Goal: Use online tool/utility

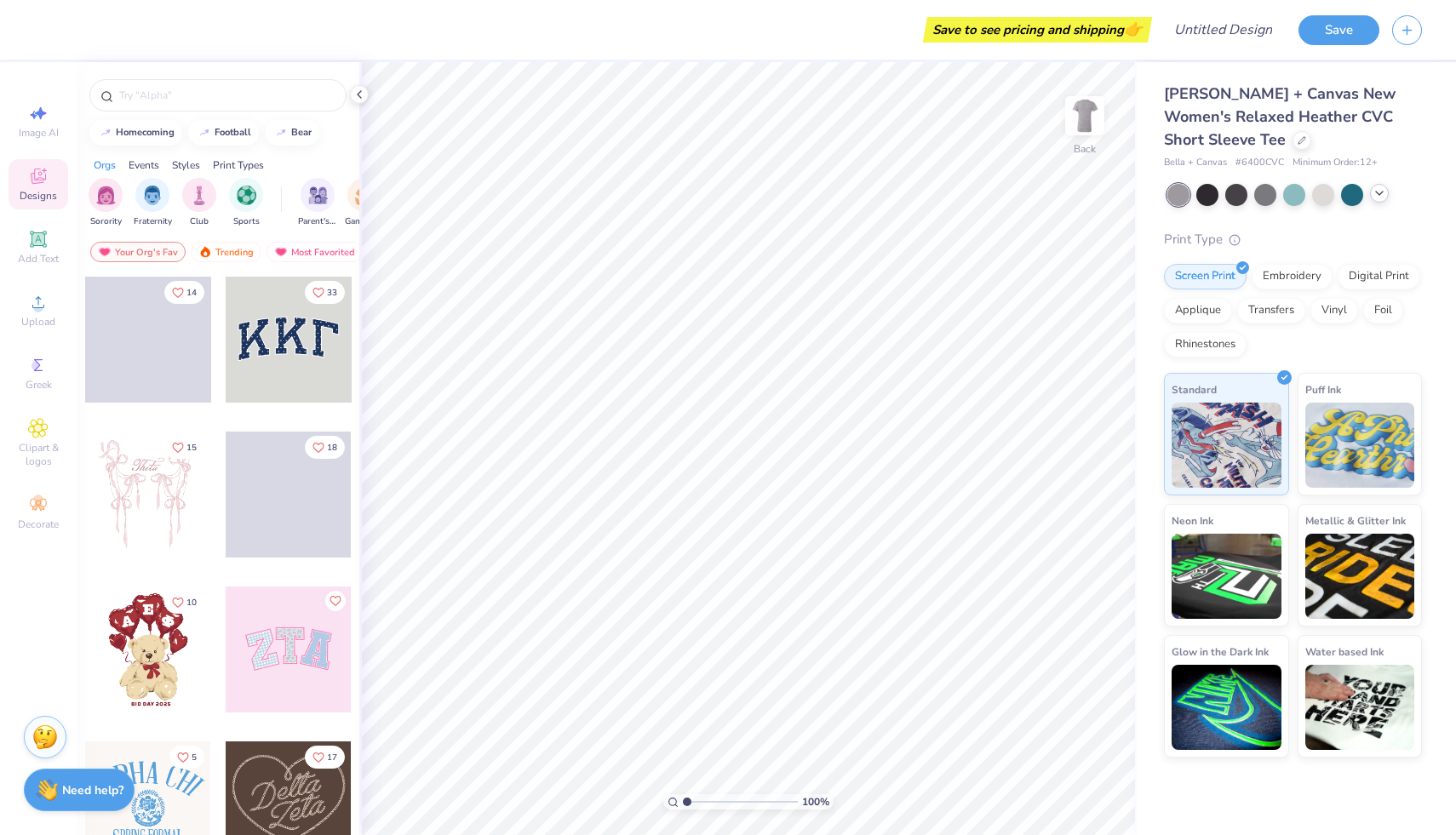
click at [1376, 192] on icon at bounding box center [1379, 193] width 13 height 13
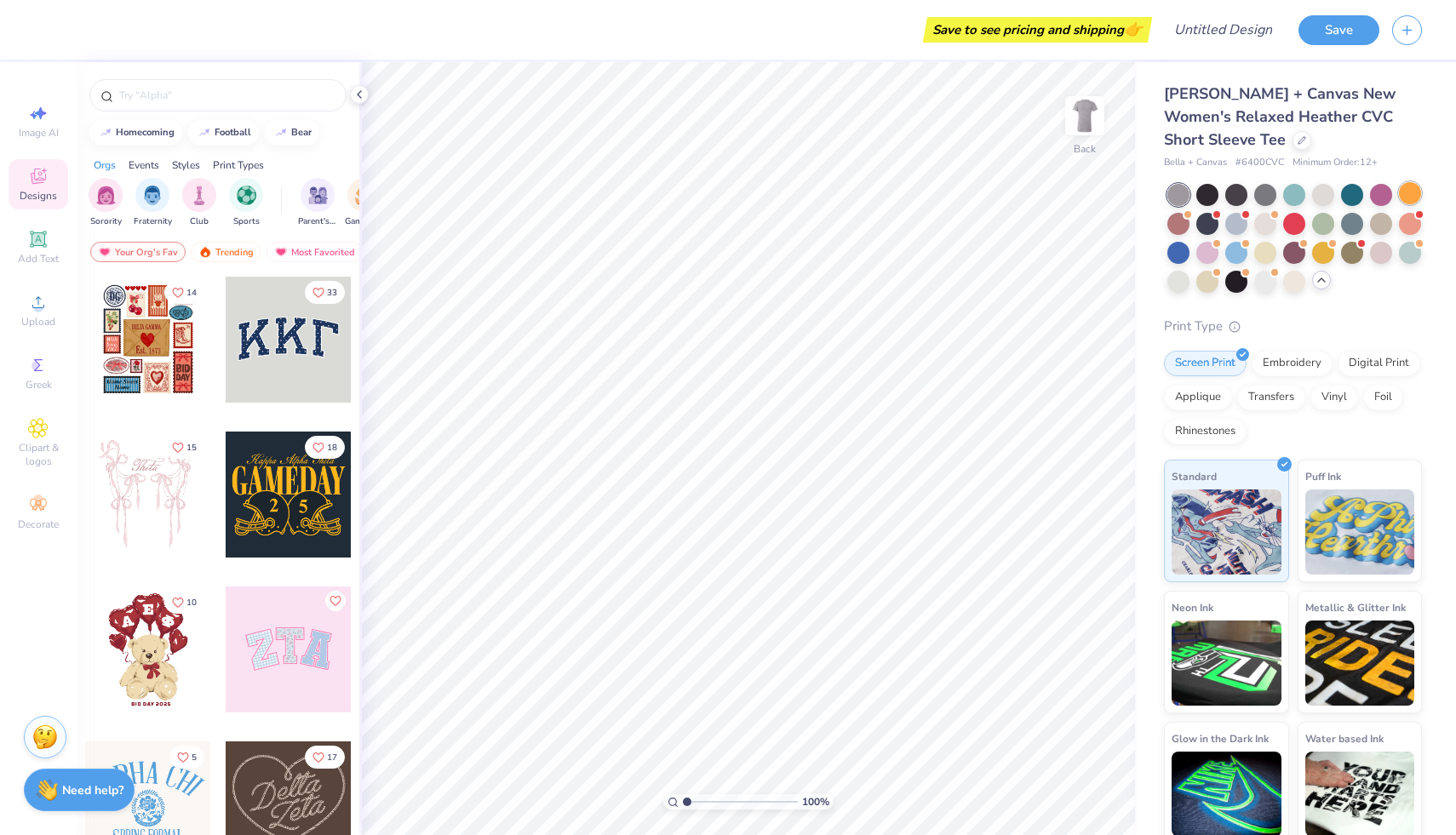
click at [1418, 190] on div at bounding box center [1409, 192] width 22 height 22
click at [1271, 254] on div at bounding box center [1265, 250] width 22 height 22
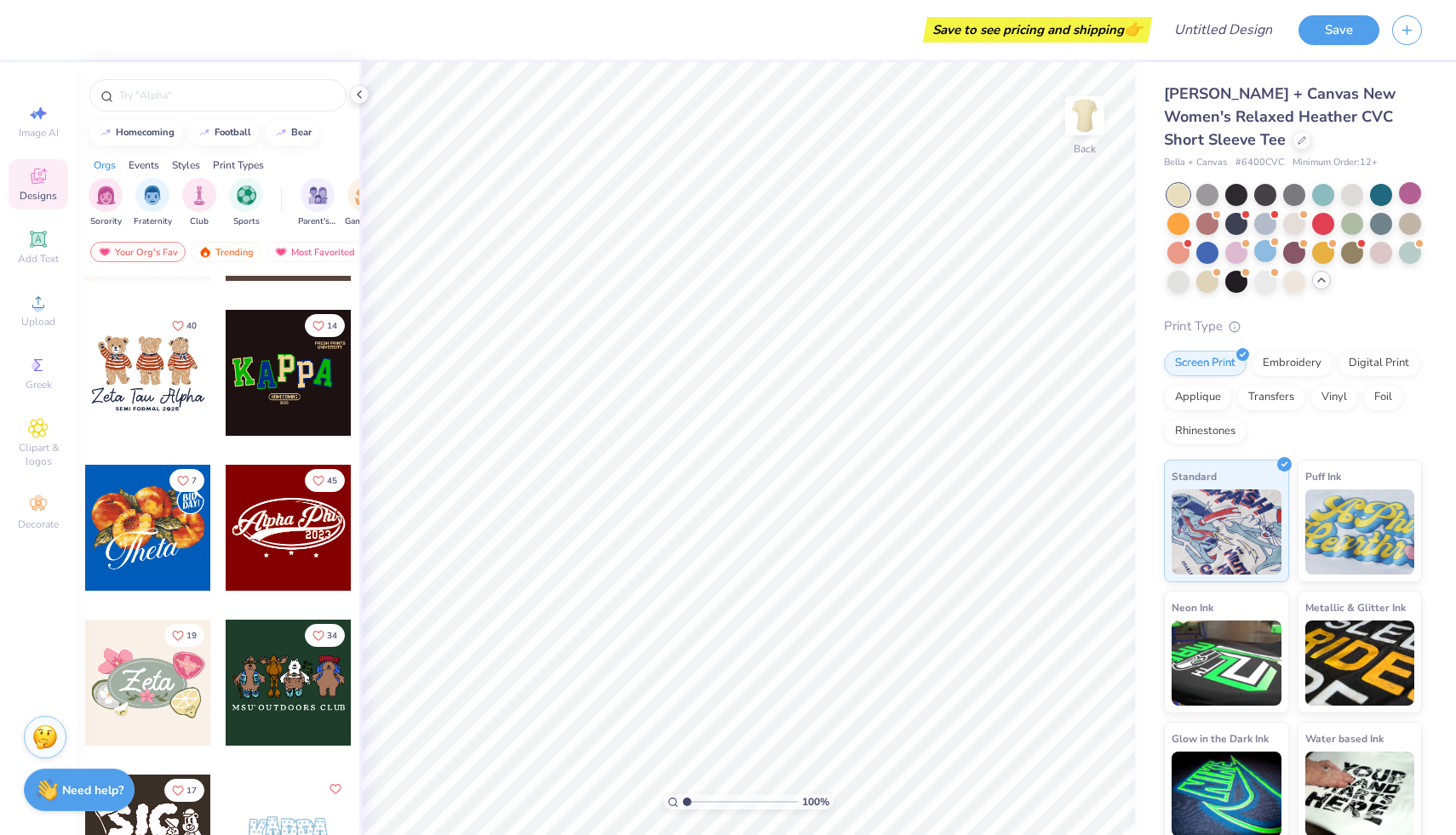
scroll to position [586, 0]
click at [154, 543] on div at bounding box center [148, 528] width 126 height 126
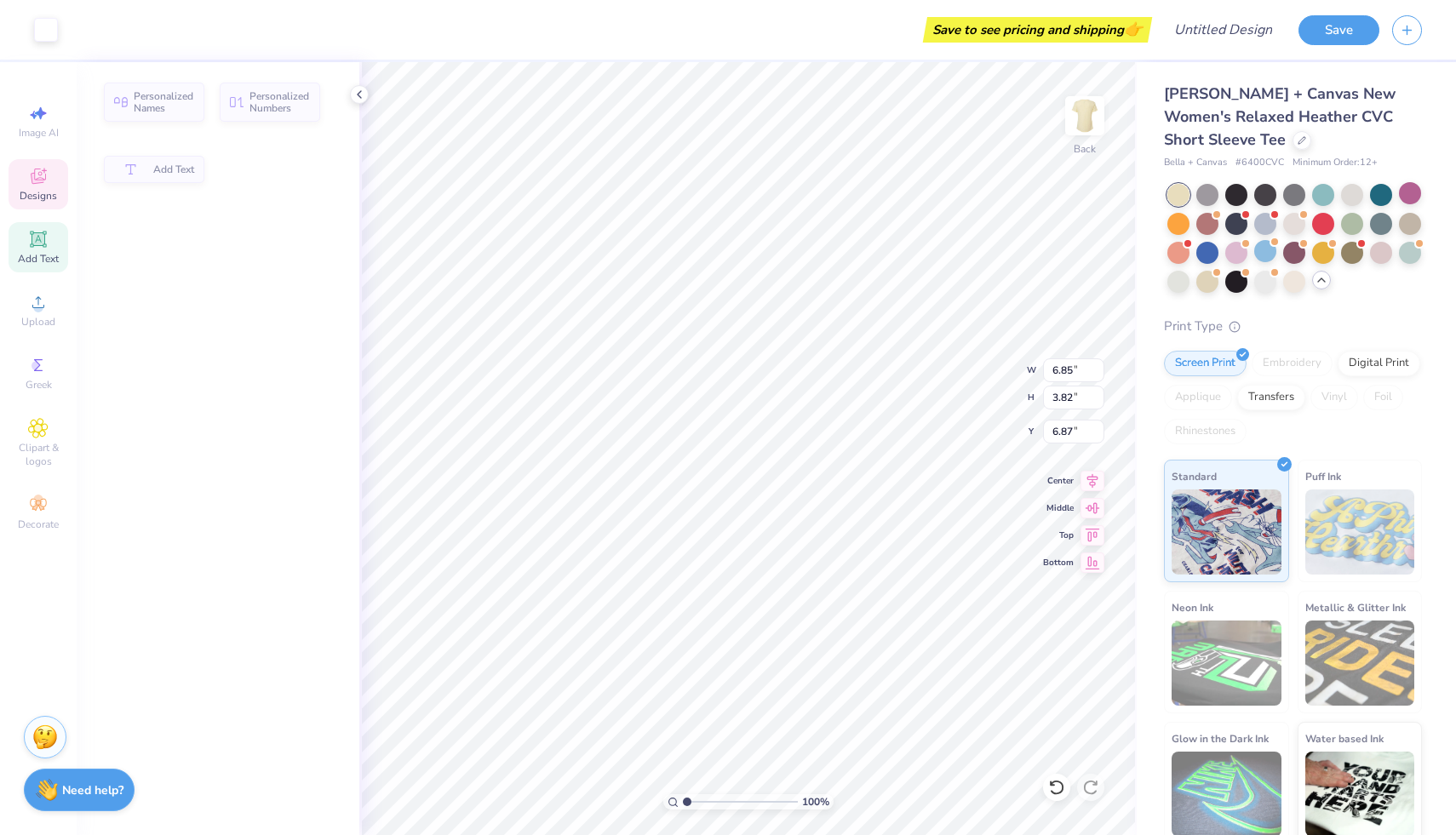
type input "6.85"
type input "3.82"
type input "6.87"
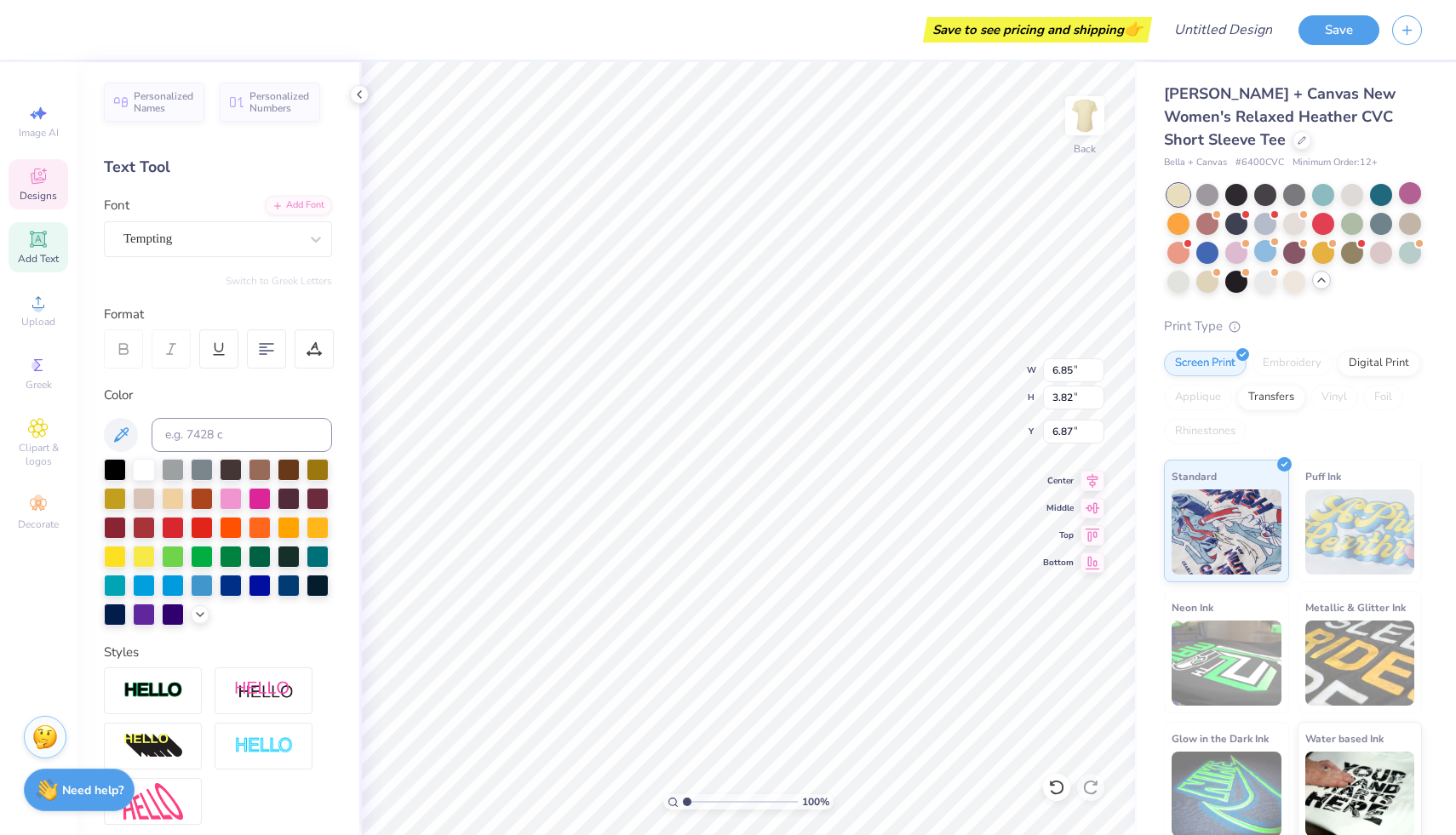
type textarea "AGD"
type input "2.30"
type input "2.31"
type input "3.00"
click at [905, 489] on li "Delete" at bounding box center [919, 501] width 133 height 33
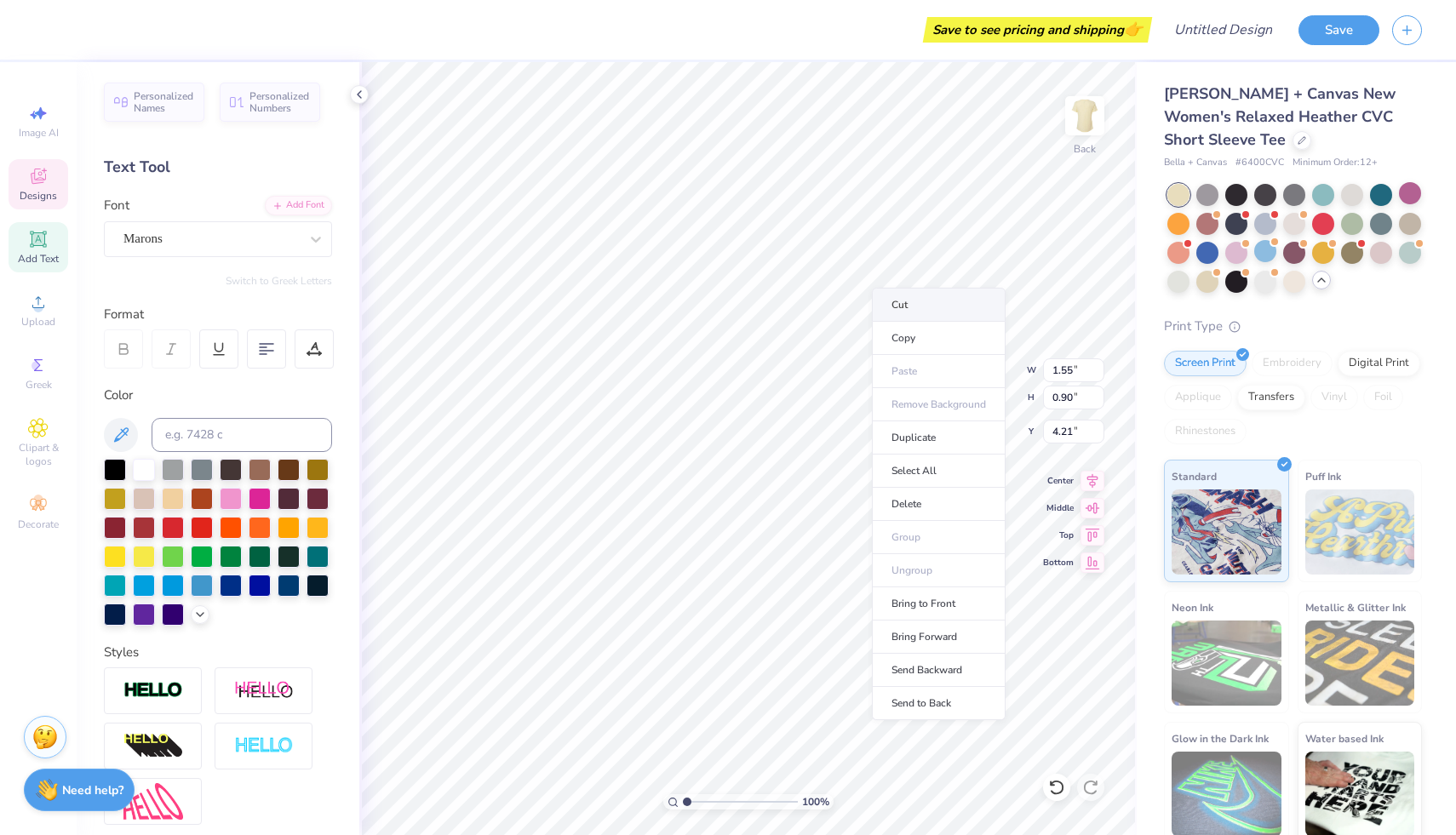
click at [872, 301] on div "Cut Copy Paste Remove Background Duplicate Select All Delete Group Ungroup Brin…" at bounding box center [939, 504] width 133 height 432
type input "4.35"
type textarea "previews!"
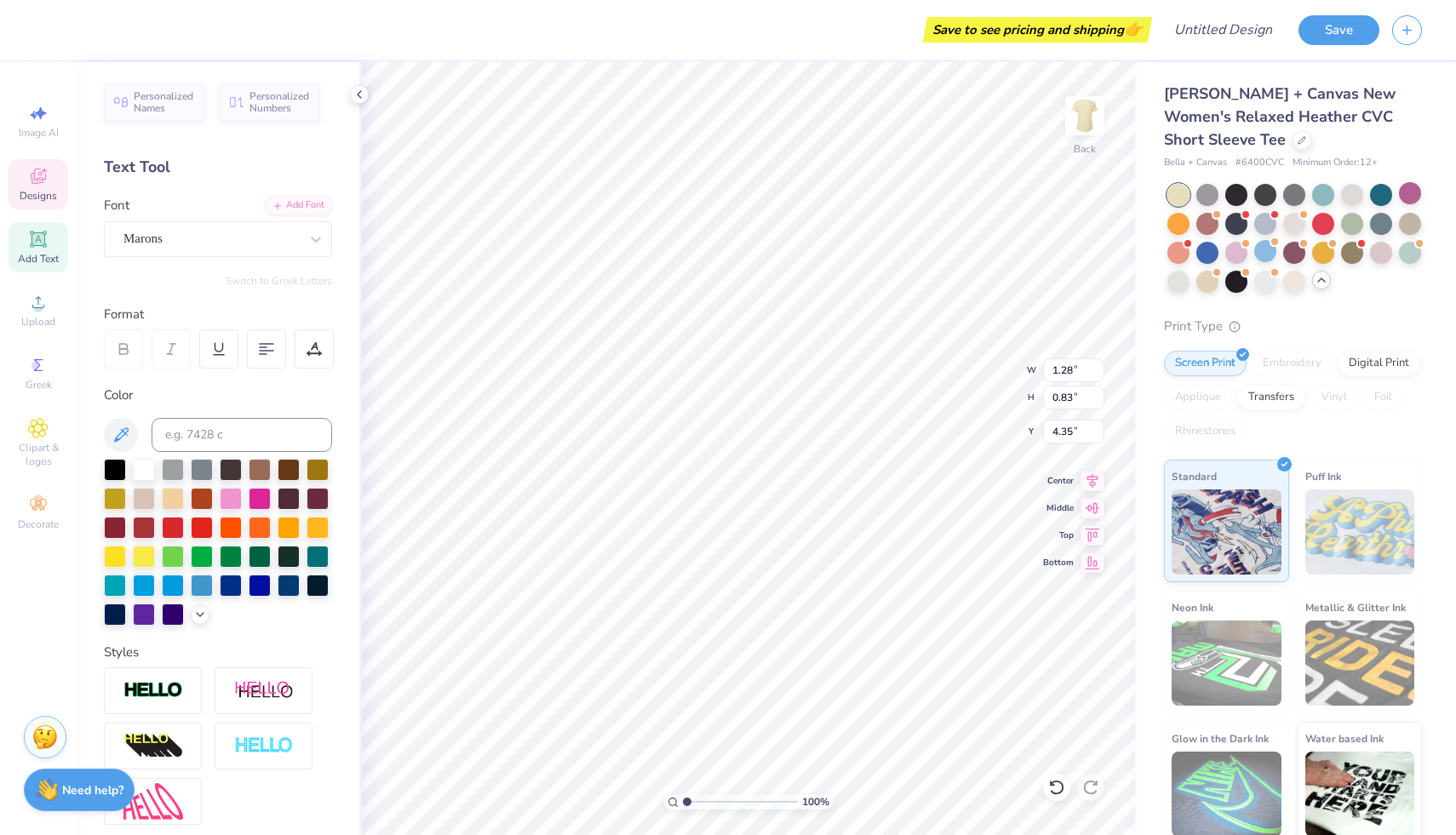
type input "1.28"
type input "0.83"
type input "3.52"
type textarea "panhel"
